Goal: Check status: Check status

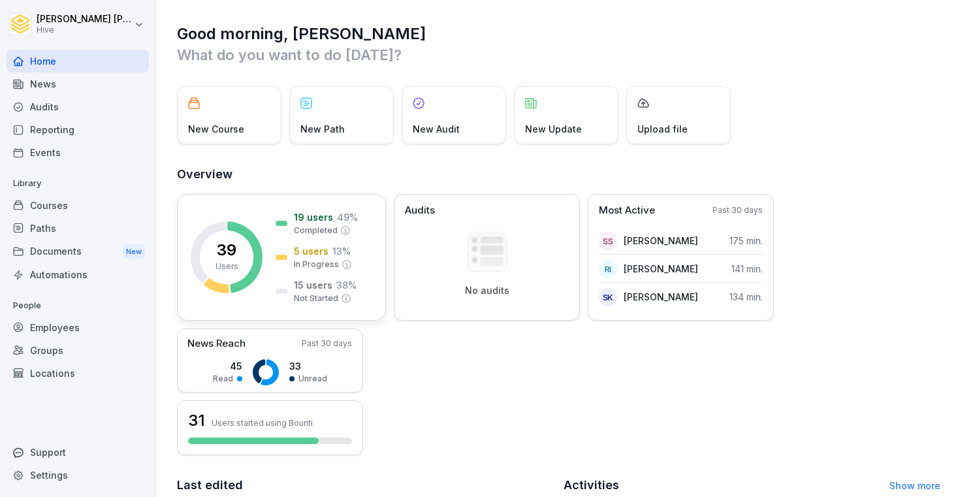
click at [253, 303] on div "39 Users 19 users 49 % Completed 5 users 13 % In Progress 15 users 38 % Not Sta…" at bounding box center [281, 257] width 209 height 127
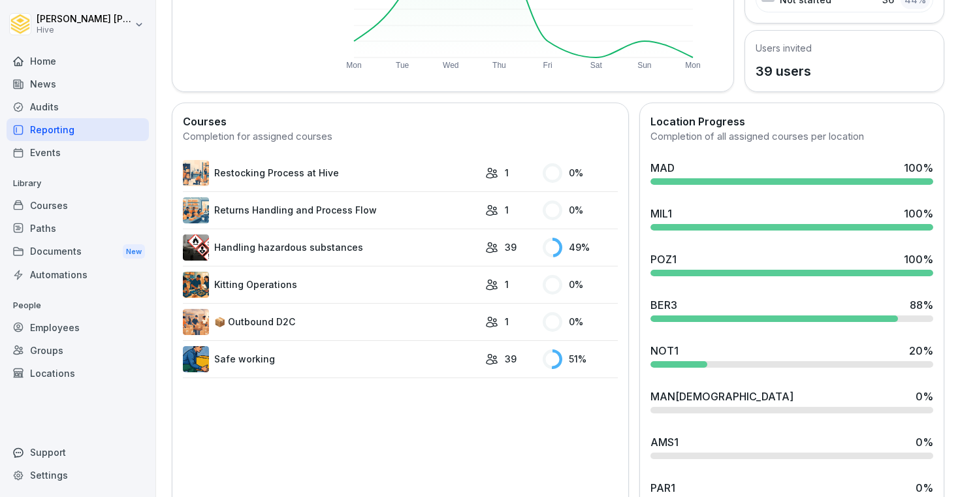
scroll to position [310, 0]
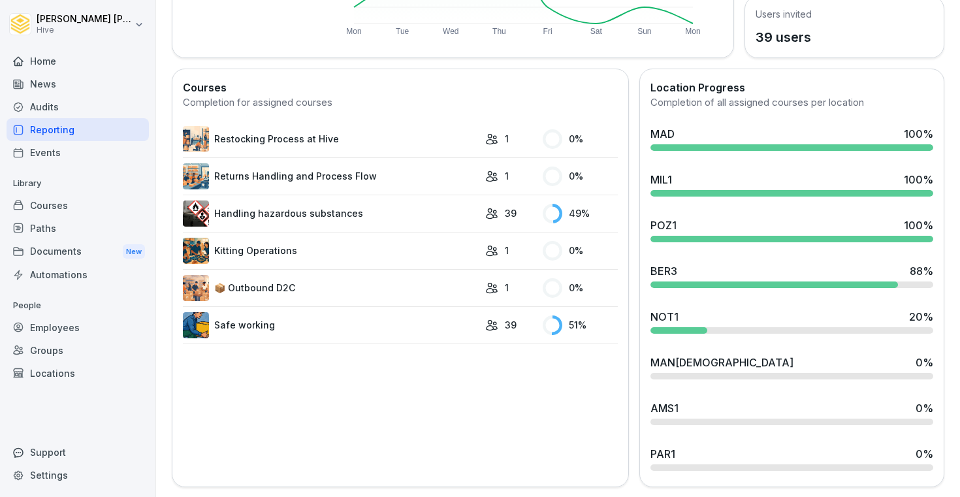
click at [711, 414] on div "AMS1 0 %" at bounding box center [792, 408] width 283 height 16
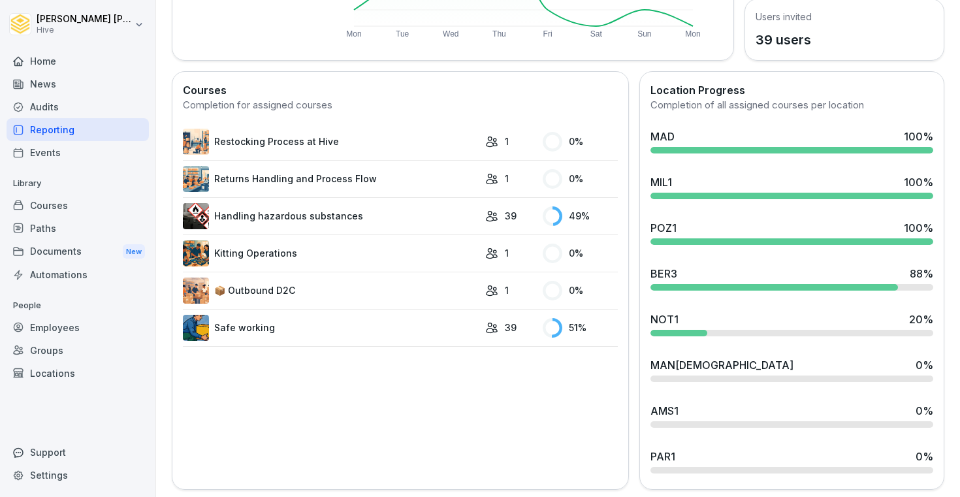
scroll to position [310, 0]
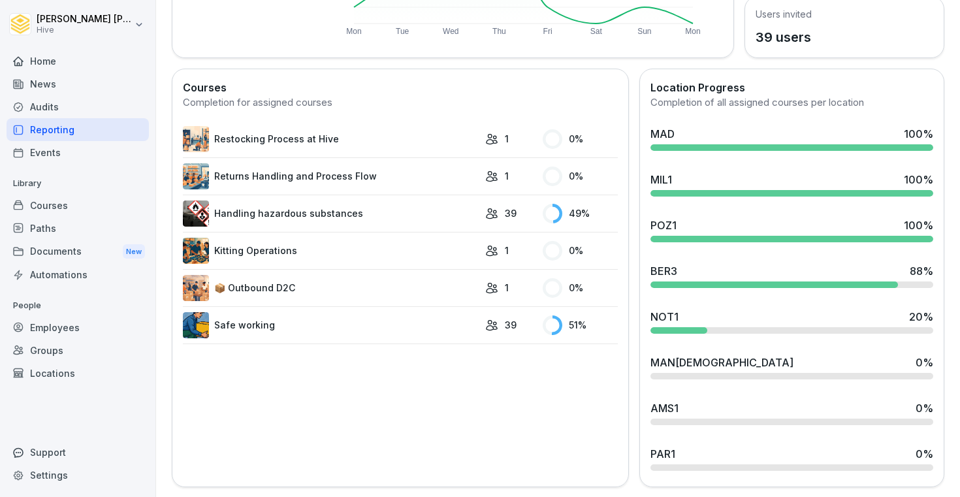
click at [731, 464] on div at bounding box center [792, 467] width 283 height 7
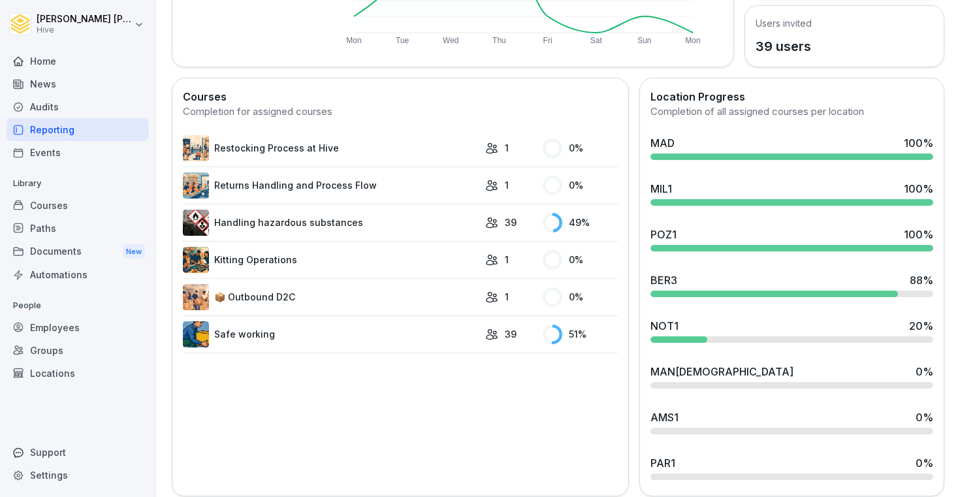
scroll to position [310, 0]
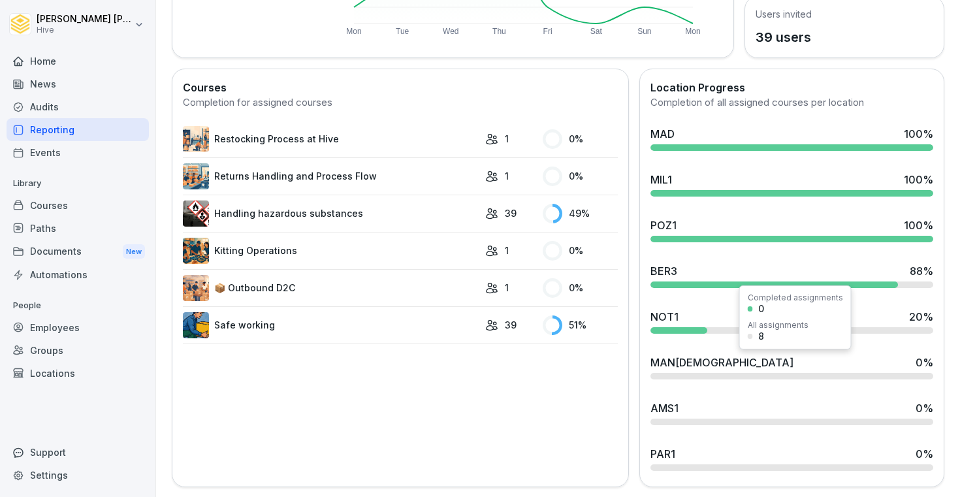
click at [719, 362] on div "MAN[DEMOGRAPHIC_DATA] 0 %" at bounding box center [792, 363] width 283 height 16
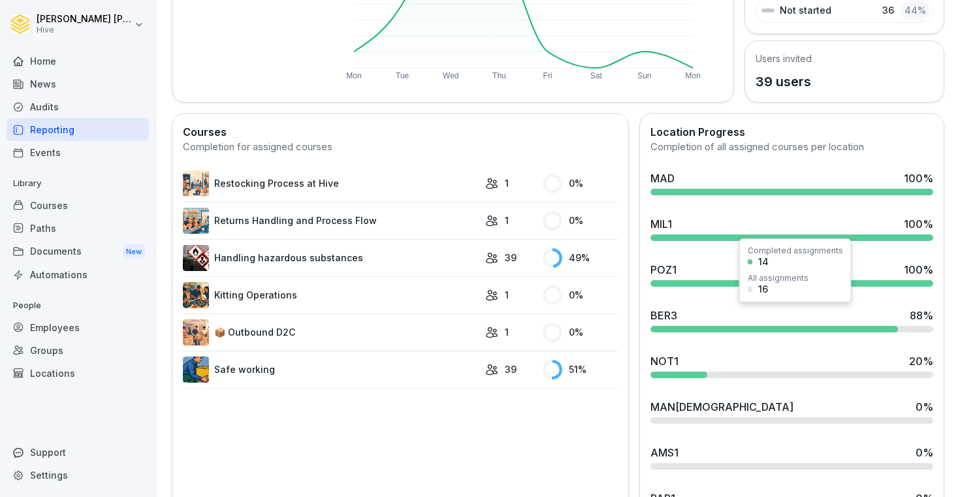
scroll to position [310, 0]
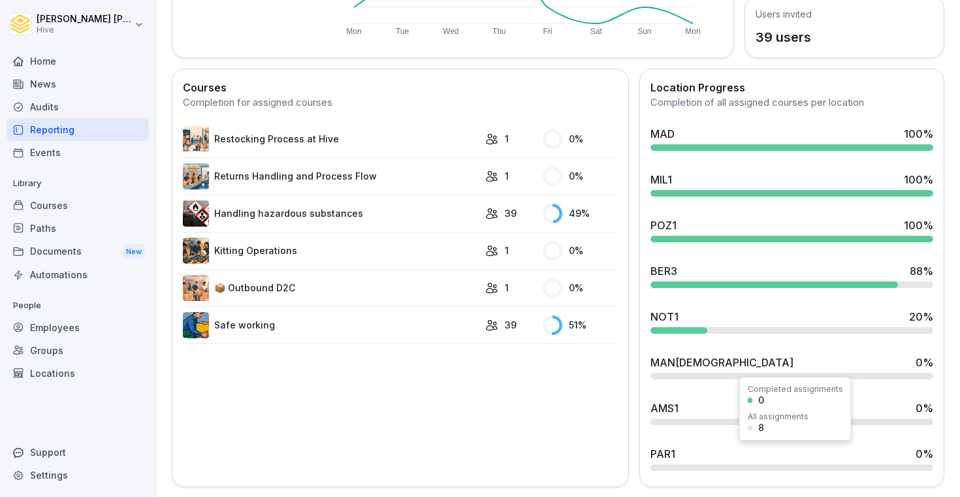
click at [708, 459] on div "PAR1 0 %" at bounding box center [792, 454] width 283 height 16
